Goal: Entertainment & Leisure: Consume media (video, audio)

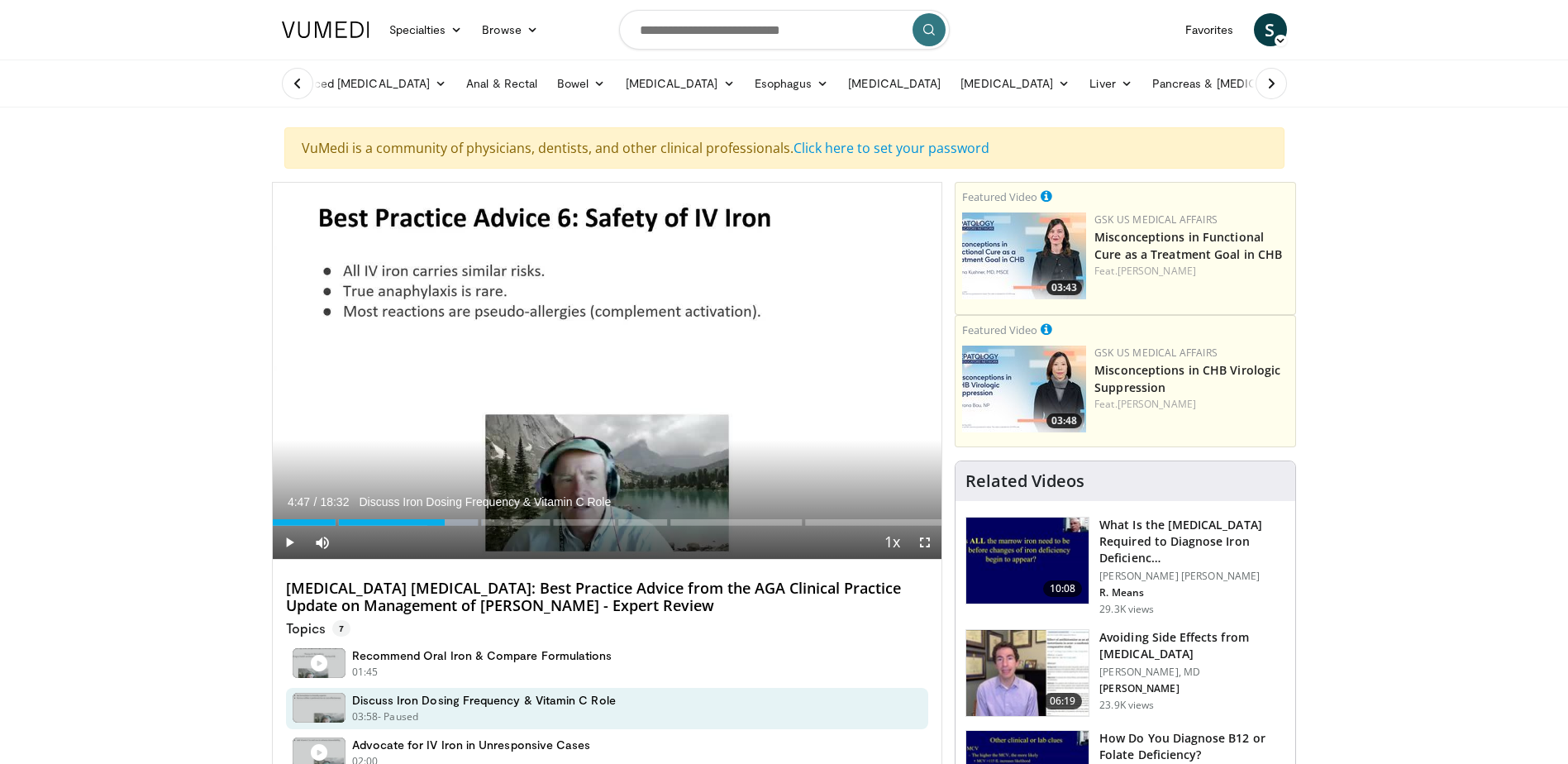
click at [289, 538] on span "Video Player" at bounding box center [289, 542] width 33 height 33
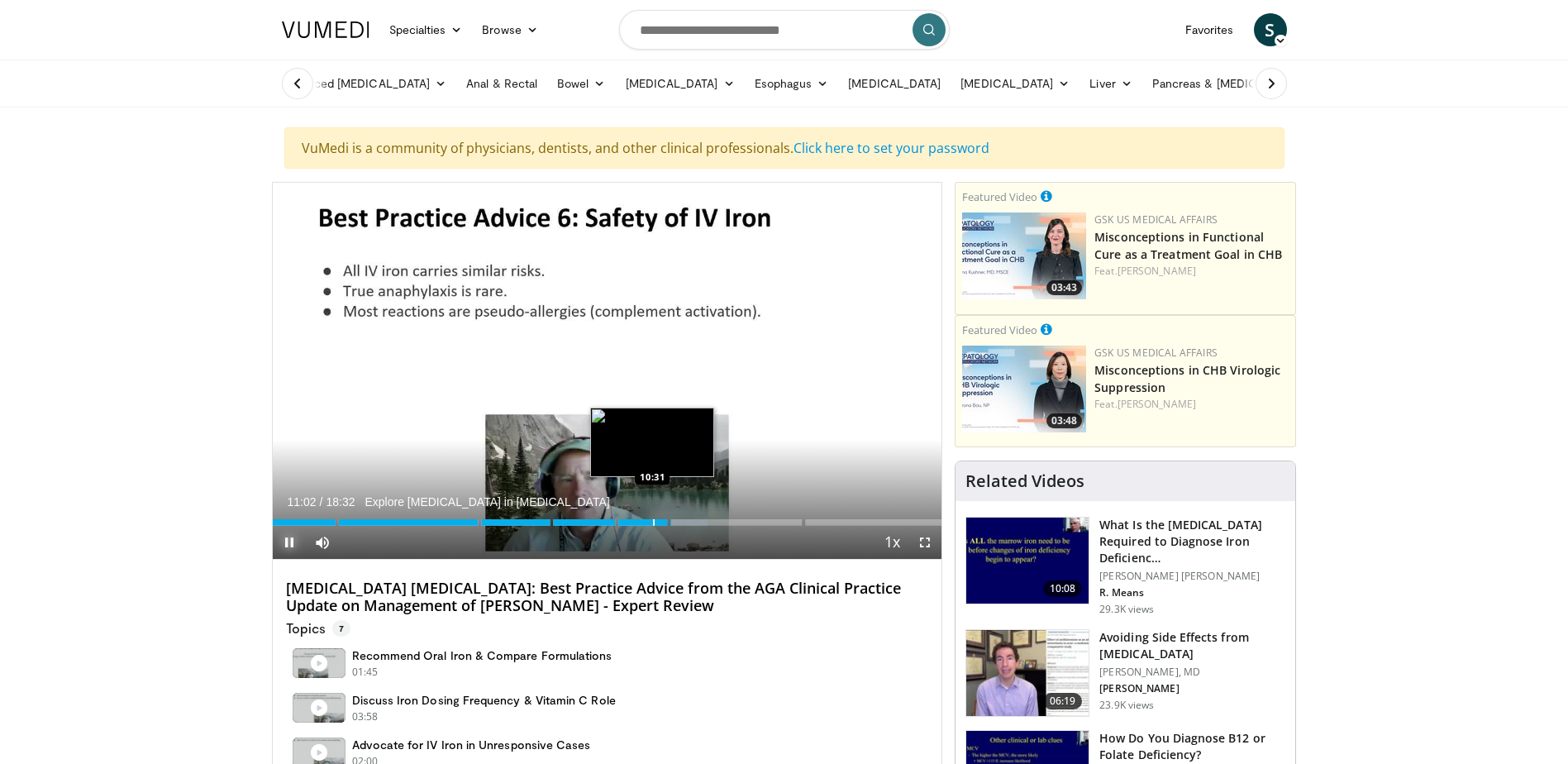
click at [653, 520] on div "Progress Bar" at bounding box center [654, 522] width 2 height 7
click at [596, 520] on div "Progress Bar" at bounding box center [597, 522] width 2 height 7
click at [633, 519] on div "Progress Bar" at bounding box center [634, 522] width 2 height 7
click at [685, 521] on div "Progress Bar" at bounding box center [686, 522] width 2 height 7
drag, startPoint x: 681, startPoint y: 523, endPoint x: 673, endPoint y: 526, distance: 8.9
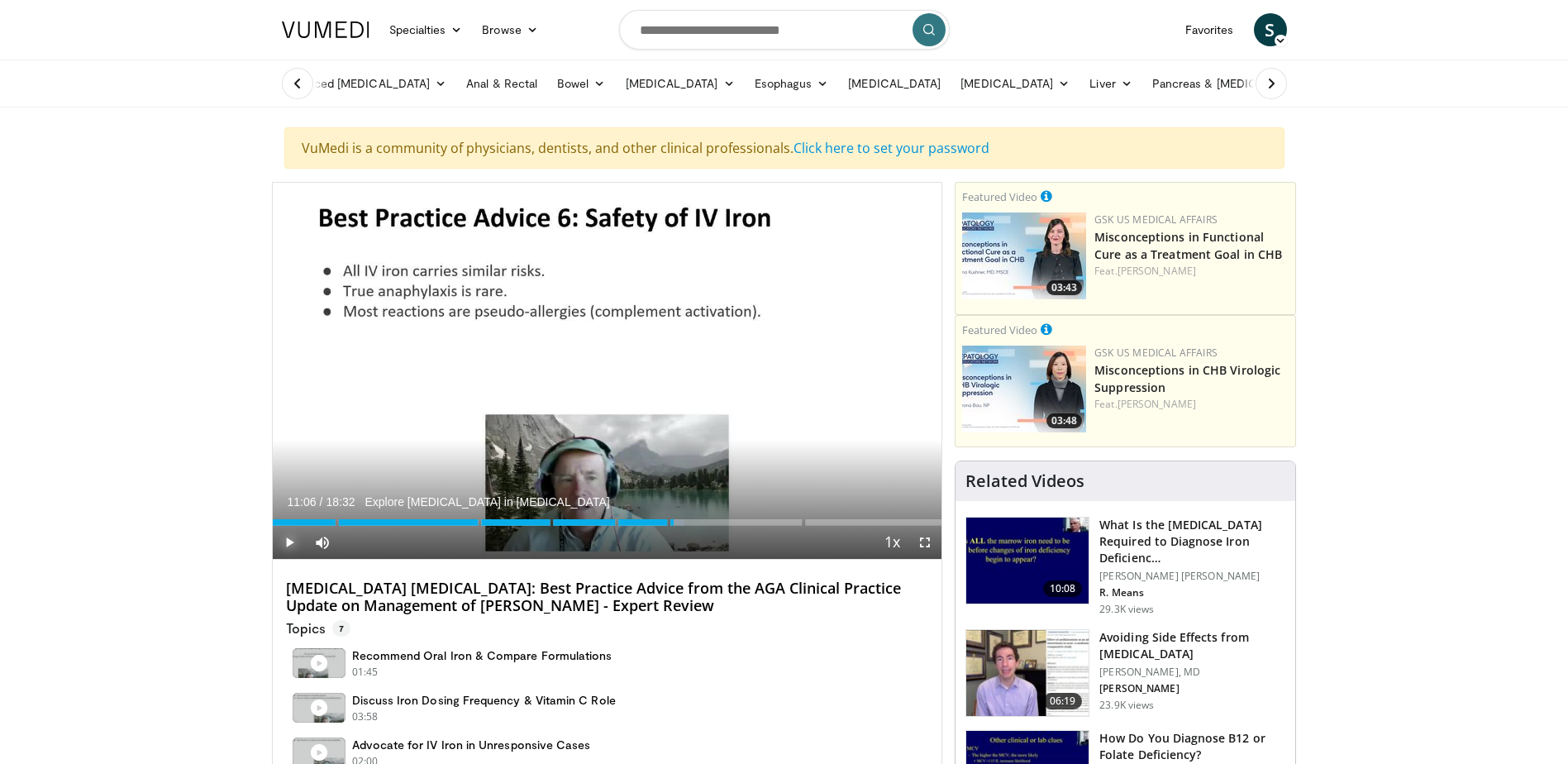
click at [673, 526] on div "Current Time 11:06 / Duration 18:32 Explore [MEDICAL_DATA] in [MEDICAL_DATA] Pl…" at bounding box center [608, 542] width 670 height 33
click at [288, 549] on span "Video Player" at bounding box center [289, 542] width 33 height 33
